Goal: Contribute content: Contribute content

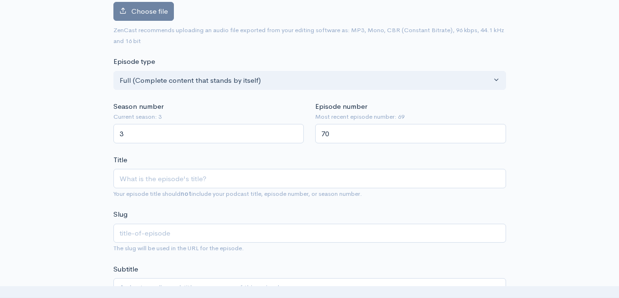
scroll to position [35, 0]
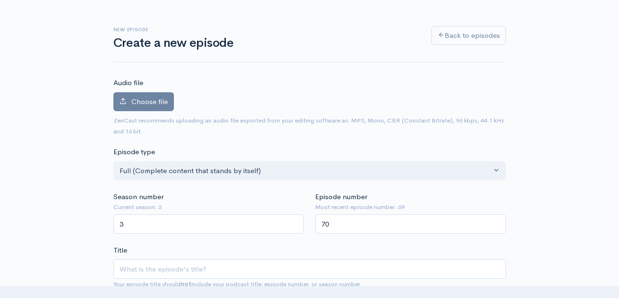
type input "70"
click at [145, 102] on span "Choose file" at bounding box center [149, 101] width 36 height 9
click at [0, 0] on input "Choose file" at bounding box center [0, 0] width 0 height 0
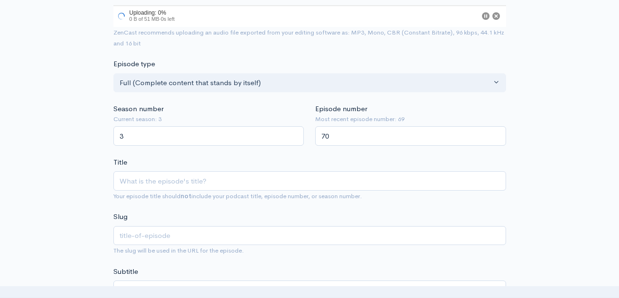
scroll to position [176, 0]
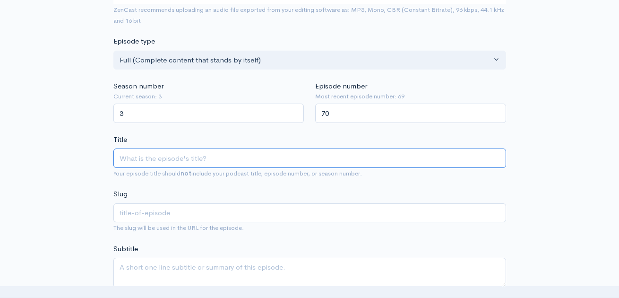
click at [218, 155] on input "Title" at bounding box center [309, 157] width 393 height 19
click at [135, 150] on input "Title" at bounding box center [309, 158] width 393 height 19
paste input "THE PLANET SMASHERS - On the Dancefloor"
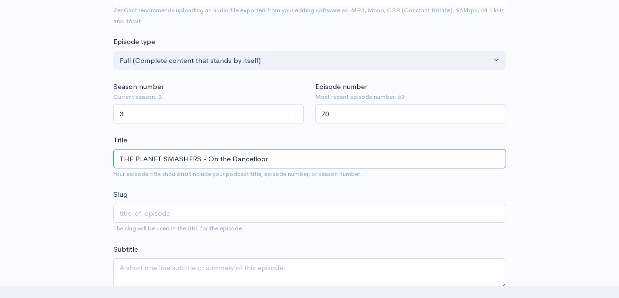
type input "THE PLANET SMASHERS - On the Dancefloor"
type input "the-planet-smashers-on-the-dancefloor"
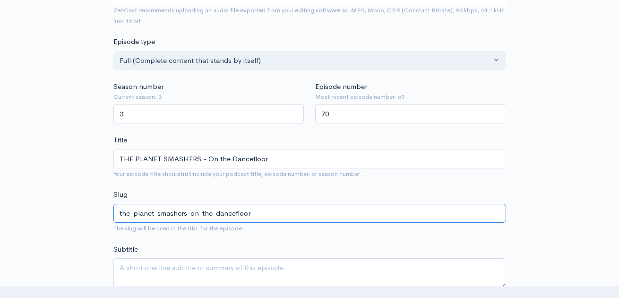
click at [177, 204] on input "the-planet-smashers-on-the-dancefloor" at bounding box center [309, 213] width 393 height 19
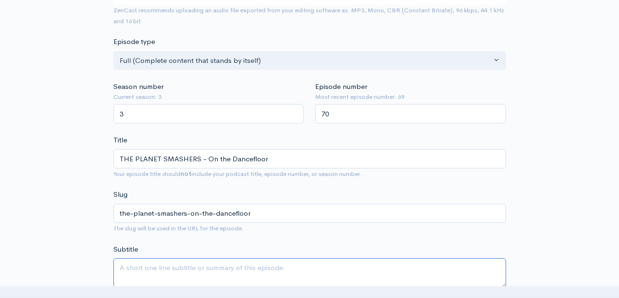
click at [152, 261] on textarea "Subtitle" at bounding box center [309, 273] width 393 height 30
click at [158, 263] on textarea "Subtitle" at bounding box center [309, 273] width 393 height 30
paste textarea "Founding frontman, [PERSON_NAME] talks with Backstage Pass about the newest Pla…"
click at [208, 262] on textarea "Founding frontman, [PERSON_NAME] talks with Backstage Pass about the newest Pla…" at bounding box center [309, 273] width 393 height 30
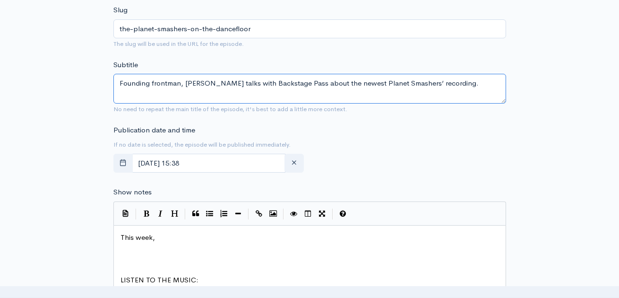
scroll to position [362, 0]
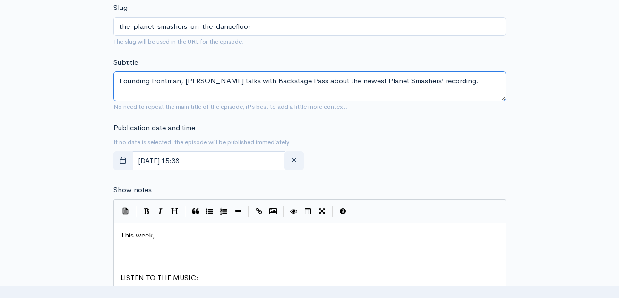
type textarea "Founding frontman, [PERSON_NAME] talks with Backstage Pass about the newest Pla…"
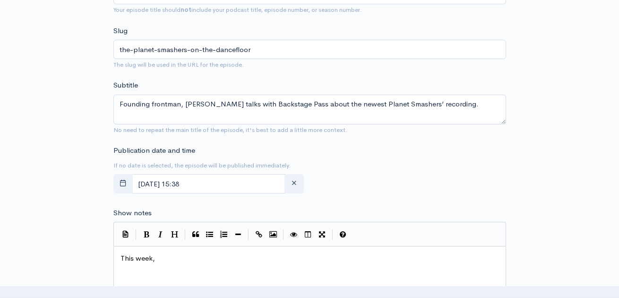
scroll to position [3, 0]
click at [168, 253] on pre "This week," at bounding box center [310, 258] width 383 height 11
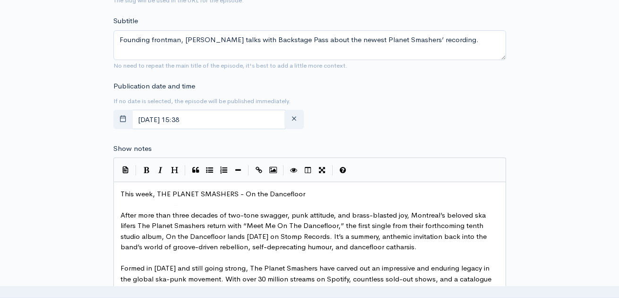
scroll to position [407, 0]
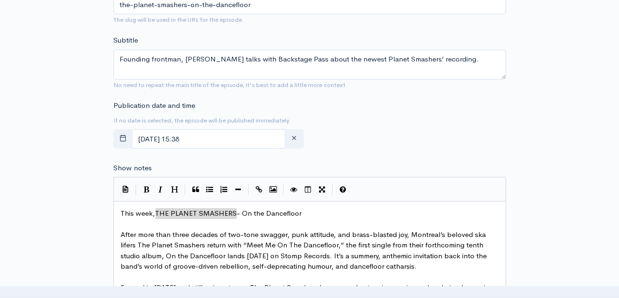
drag, startPoint x: 156, startPoint y: 207, endPoint x: 237, endPoint y: 209, distance: 81.4
click at [148, 186] on icon "Bold" at bounding box center [147, 189] width 6 height 7
type textarea "THE PLANET SMASHERS"
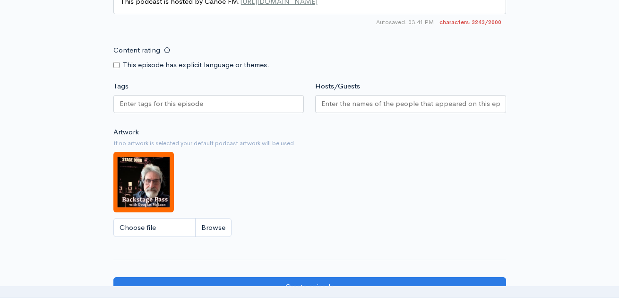
scroll to position [1114, 0]
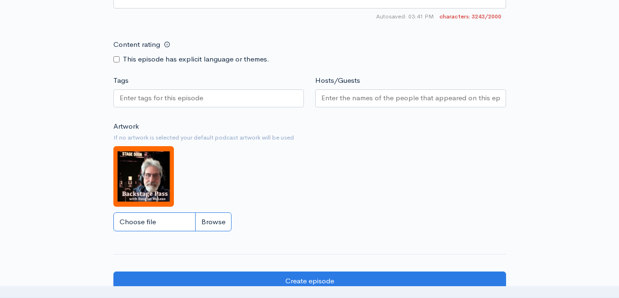
click at [145, 217] on input "Choose file" at bounding box center [172, 221] width 118 height 19
type input "C:\fakepath\POSTER.jpg"
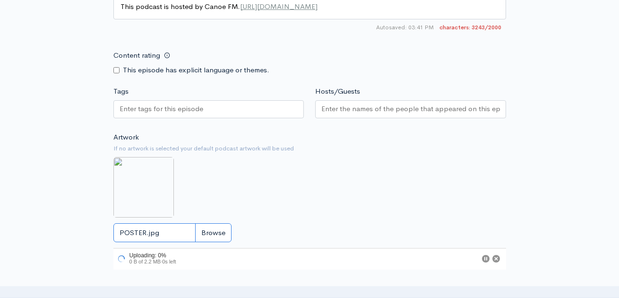
scroll to position [1089, 0]
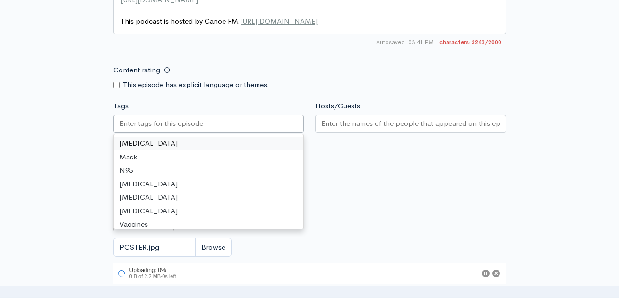
click at [140, 118] on input "Tags" at bounding box center [162, 123] width 85 height 11
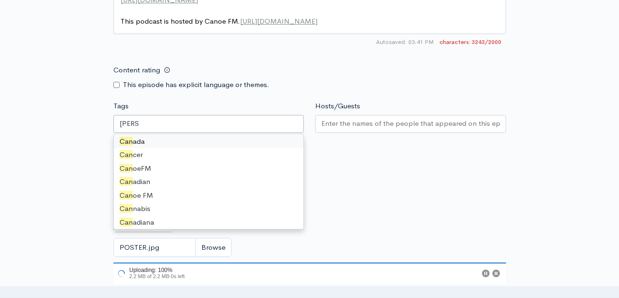
scroll to position [0, 0]
type input "Canoe"
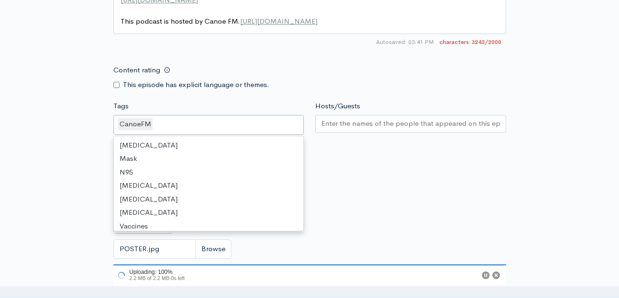
scroll to position [344, 0]
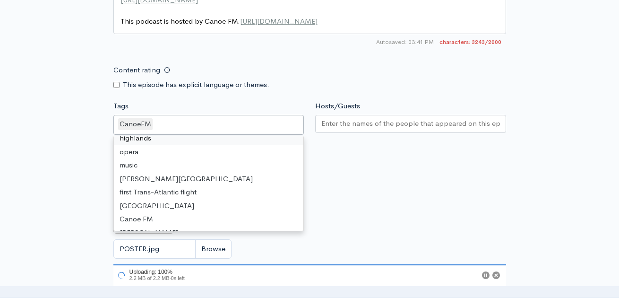
click at [164, 122] on div "CanoeFM" at bounding box center [208, 125] width 191 height 20
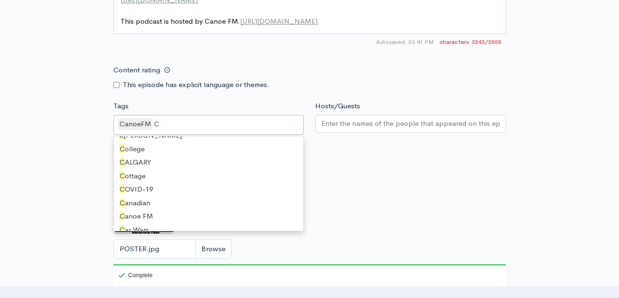
scroll to position [13, 0]
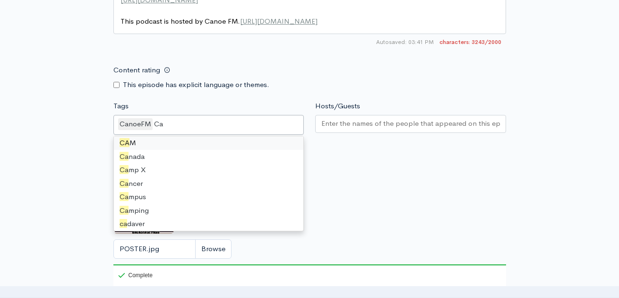
type input "Can"
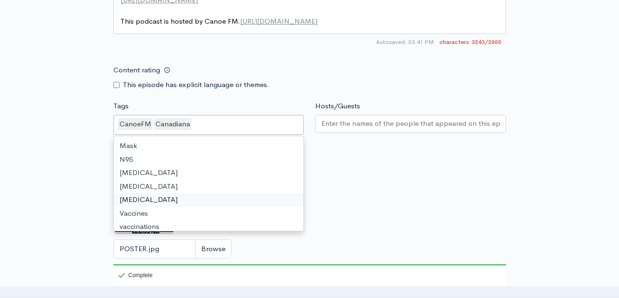
scroll to position [2, 0]
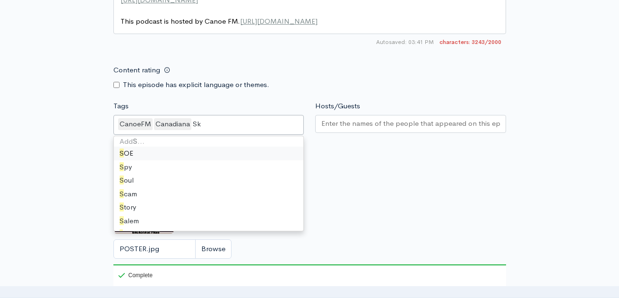
type input "Ska"
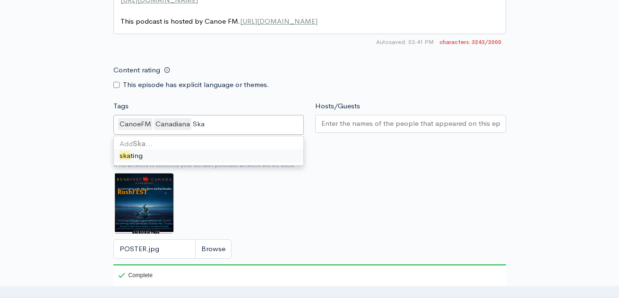
scroll to position [0, 0]
click at [213, 120] on div "CanoeFM Canadiana Ska" at bounding box center [208, 125] width 191 height 20
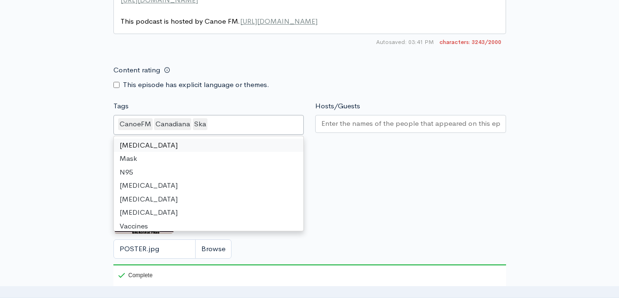
click at [207, 119] on div "CanoeFM Canadiana Ska" at bounding box center [208, 125] width 191 height 20
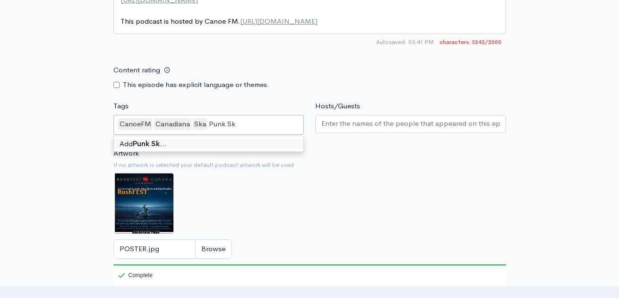
type input "Punk Ska"
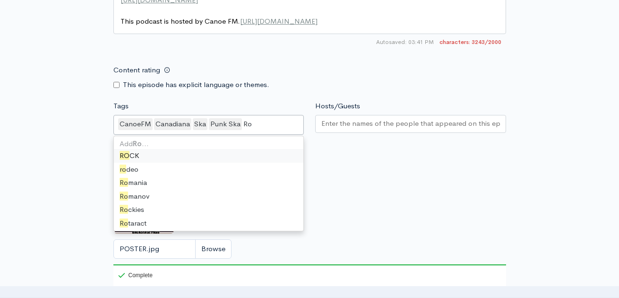
type input "Roc"
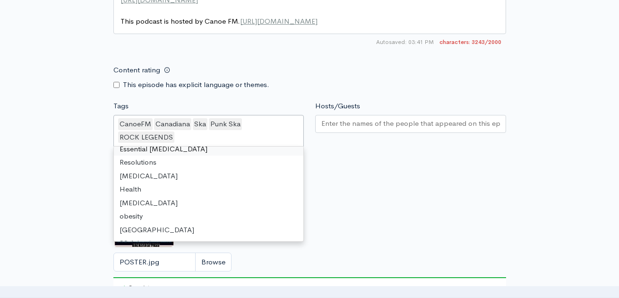
click at [125, 131] on div "CanoeFM Canadiana Ska Punk Ska ROCK LEGENDS" at bounding box center [208, 131] width 191 height 33
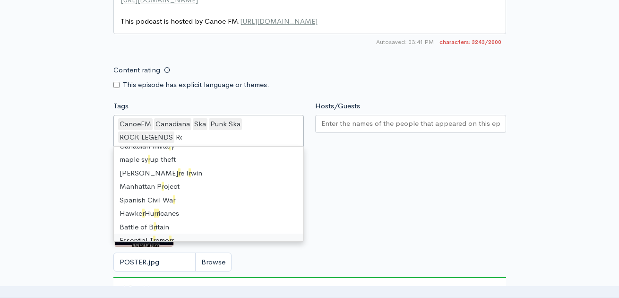
scroll to position [13, 0]
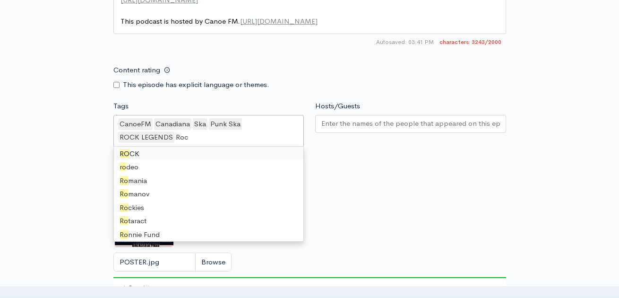
type input "Rock"
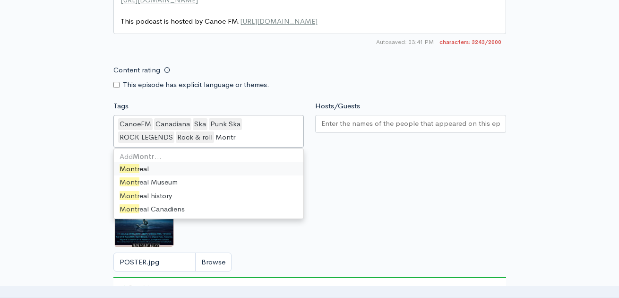
scroll to position [0, 0]
type input "Montrea"
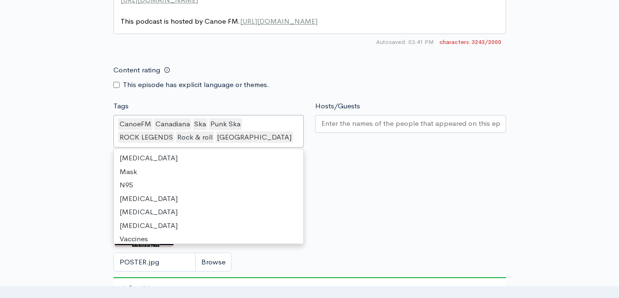
scroll to position [8228, 0]
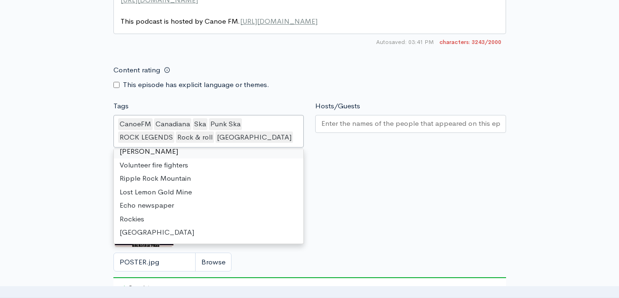
click at [201, 131] on div "CanoeFM Canadiana Ska Punk Ska ROCK LEGENDS Rock & roll [GEOGRAPHIC_DATA]" at bounding box center [208, 131] width 191 height 33
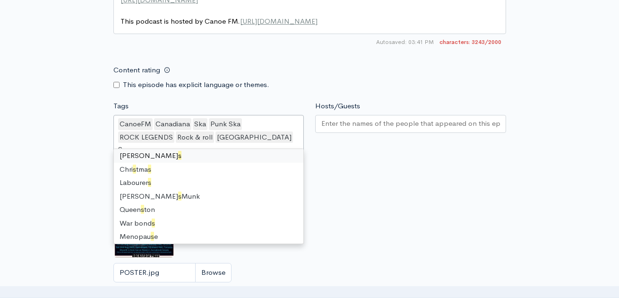
scroll to position [13, 0]
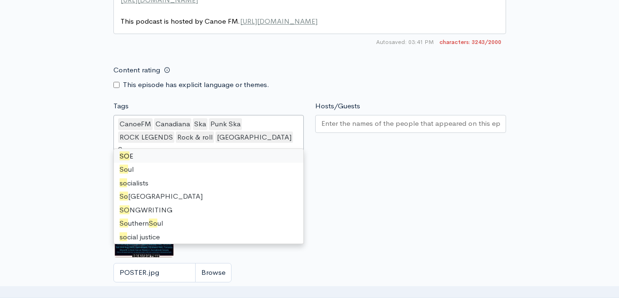
type input "Song"
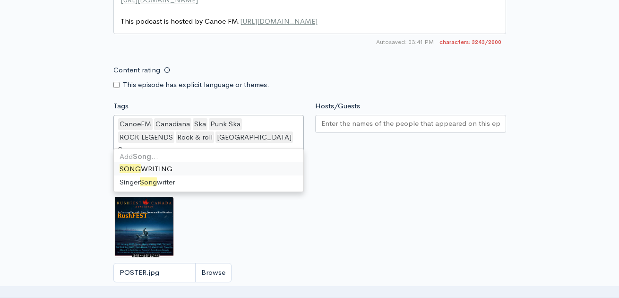
scroll to position [0, 0]
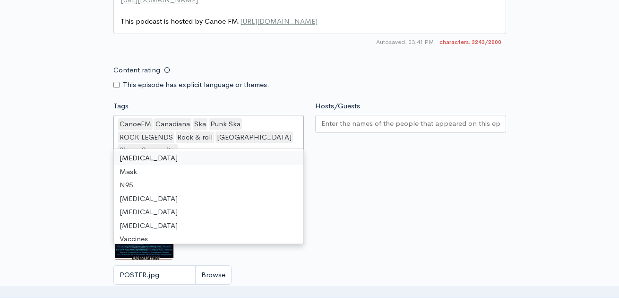
click at [255, 129] on div "CanoeFM Canadiana Ska Punk Ska ROCK LEGENDS Rock & roll Montreal Singer Songwri…" at bounding box center [208, 138] width 191 height 46
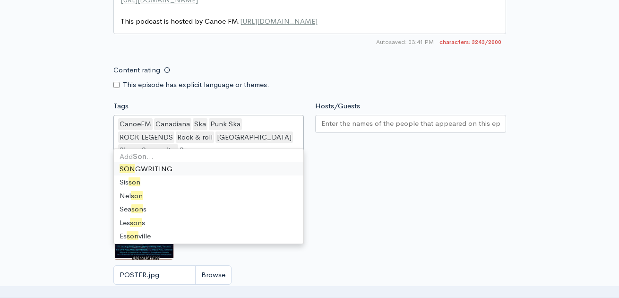
type input "Song"
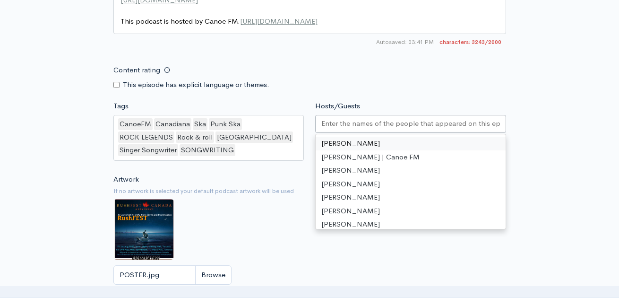
click at [327, 118] on input "Hosts/Guests" at bounding box center [411, 123] width 179 height 11
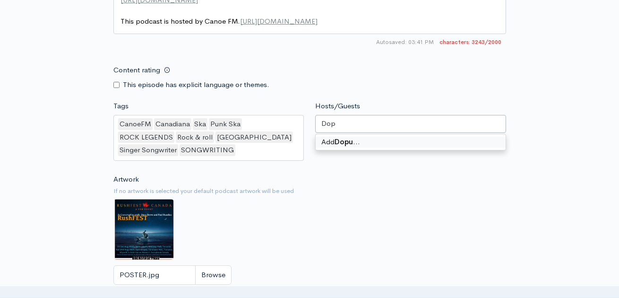
type input "Do"
type input "[PERSON_NAME]"
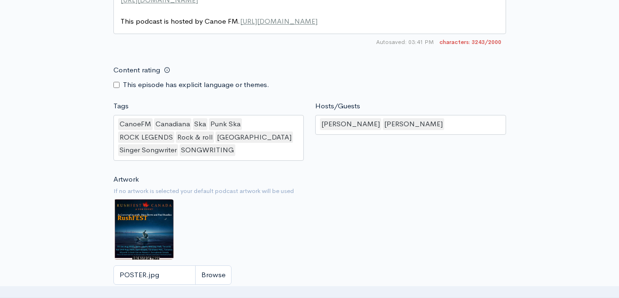
click at [240, 227] on div "Artwork If no artwork is selected your default podcast artwork will be used POS…" at bounding box center [309, 243] width 393 height 138
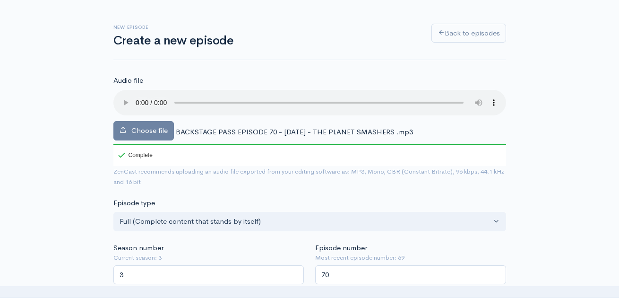
scroll to position [27, 0]
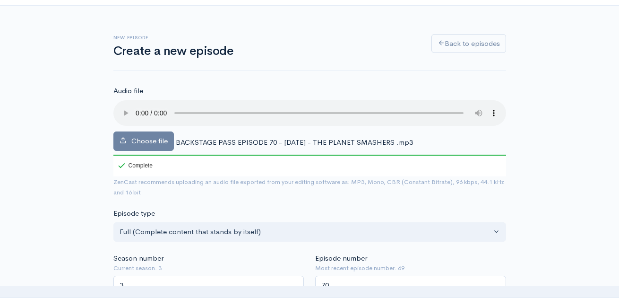
click at [372, 47] on h1 "Create a new episode" at bounding box center [266, 51] width 307 height 14
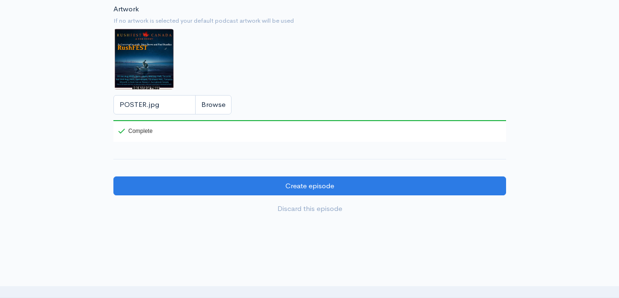
scroll to position [1262, 0]
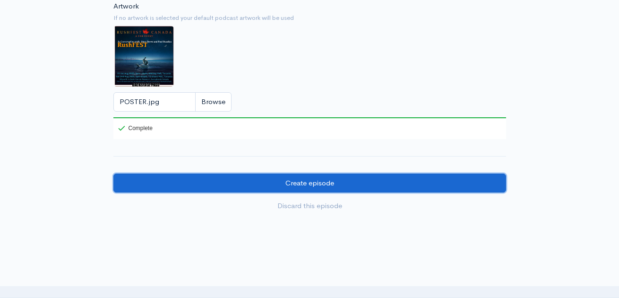
click at [304, 177] on input "Create episode" at bounding box center [309, 183] width 393 height 19
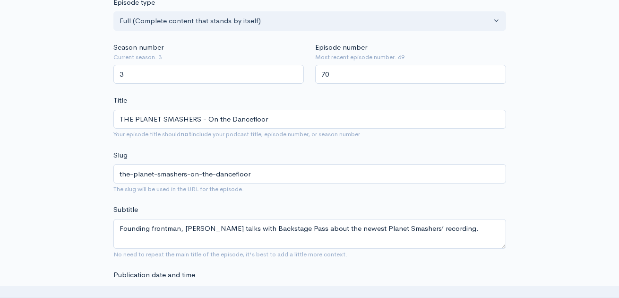
scroll to position [236, 0]
